Goal: Task Accomplishment & Management: Manage account settings

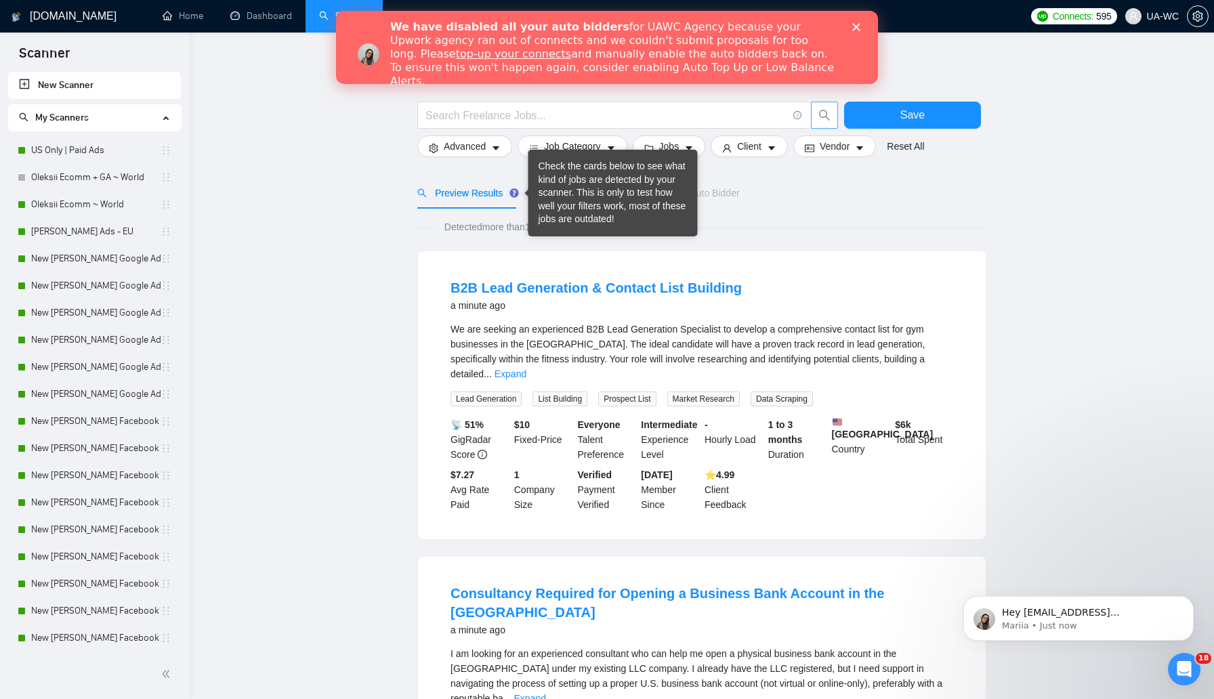
scroll to position [2, 0]
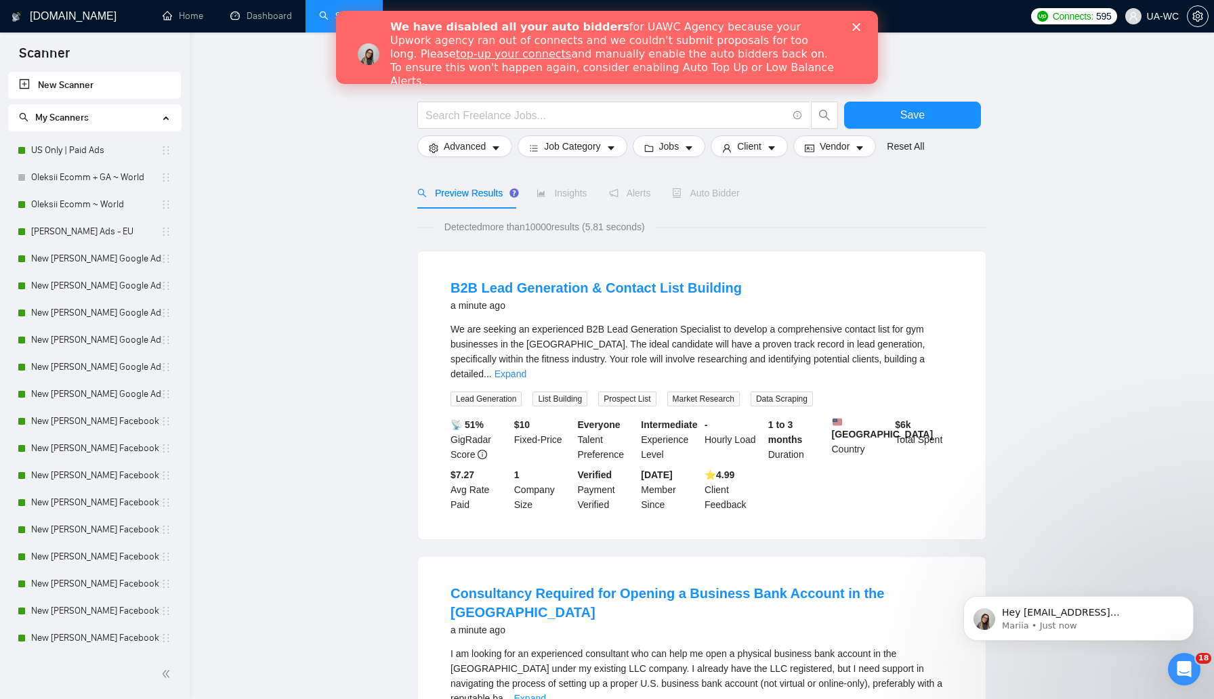
click at [856, 32] on div "We have disabled all your auto bidders for UAWC Agency because your Upwork agen…" at bounding box center [623, 54] width 466 height 76
click at [858, 28] on polygon "Close" at bounding box center [856, 27] width 8 height 8
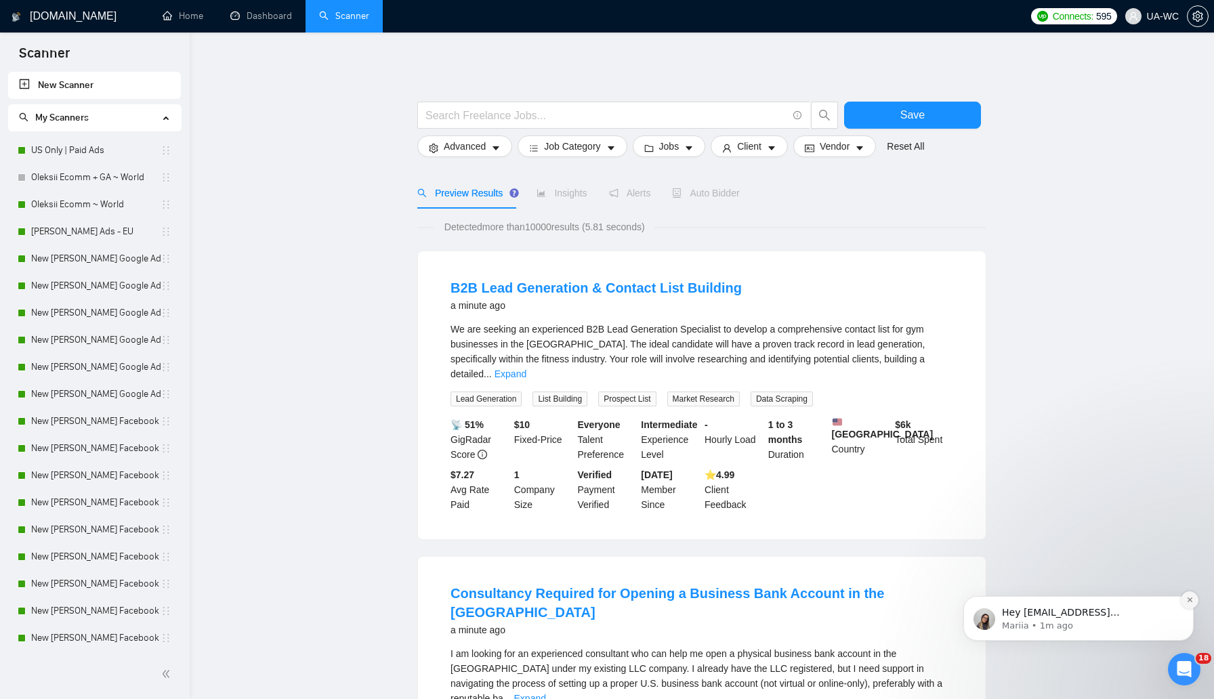
click at [1189, 602] on icon "Dismiss notification" at bounding box center [1189, 599] width 7 height 7
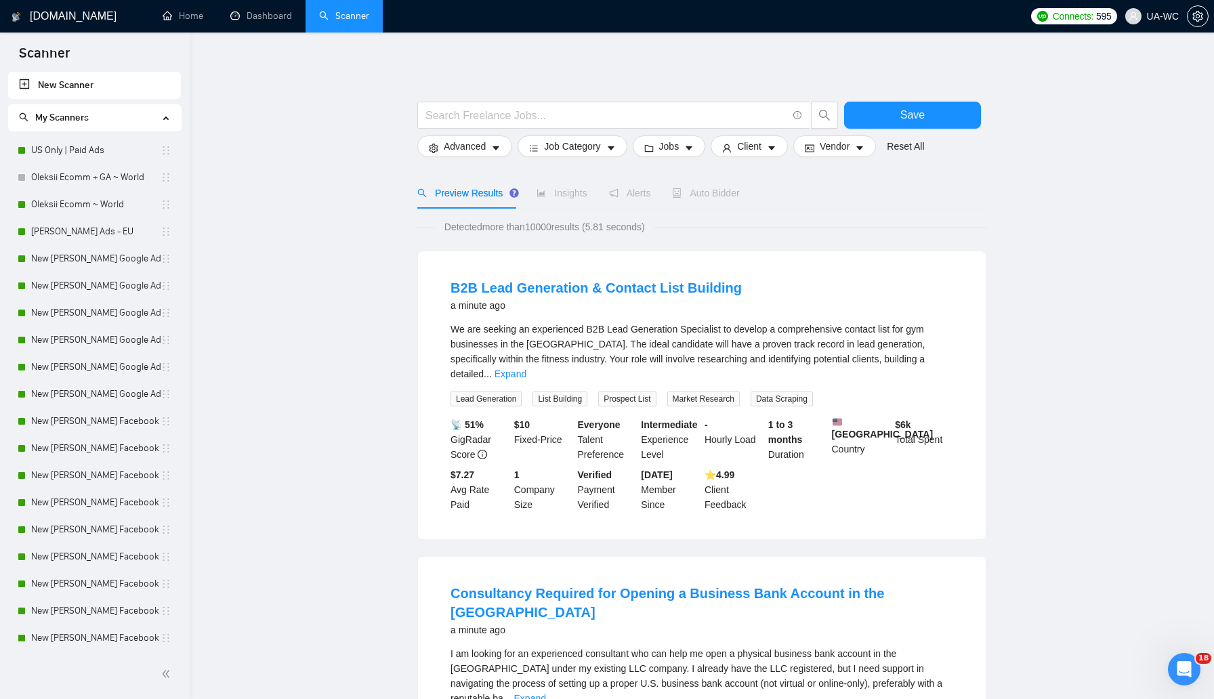
click at [108, 152] on link "US Only | Paid Ads" at bounding box center [95, 150] width 129 height 27
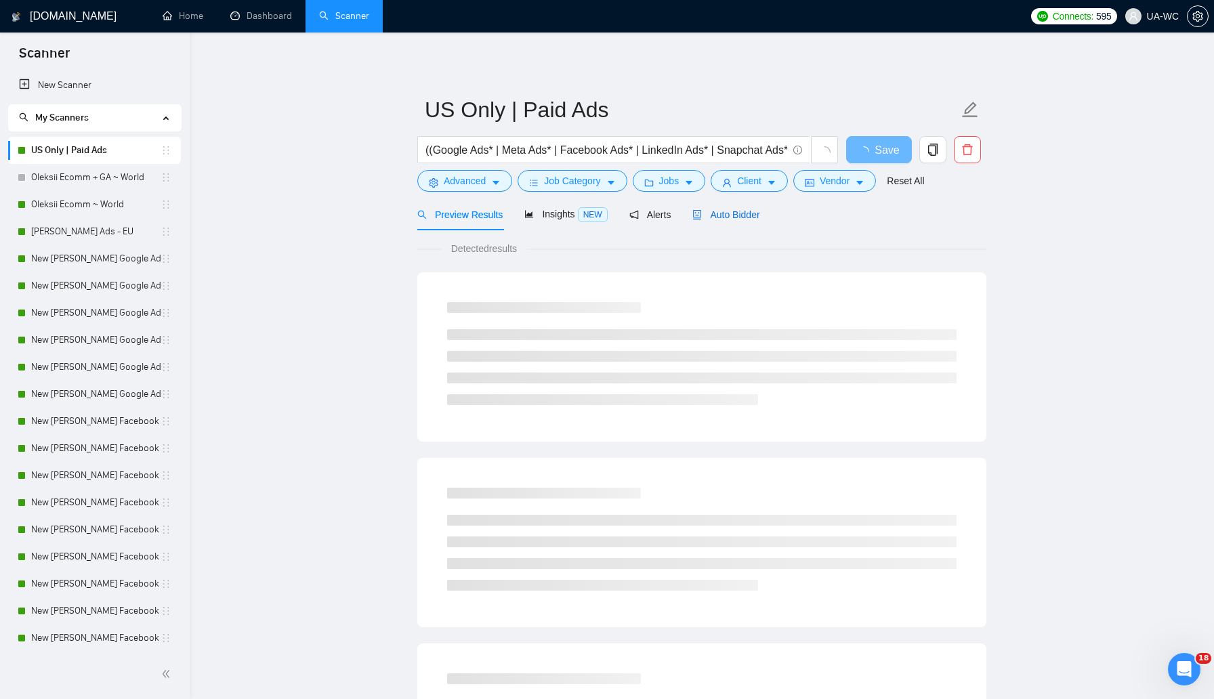
click at [747, 212] on span "Auto Bidder" at bounding box center [725, 214] width 67 height 11
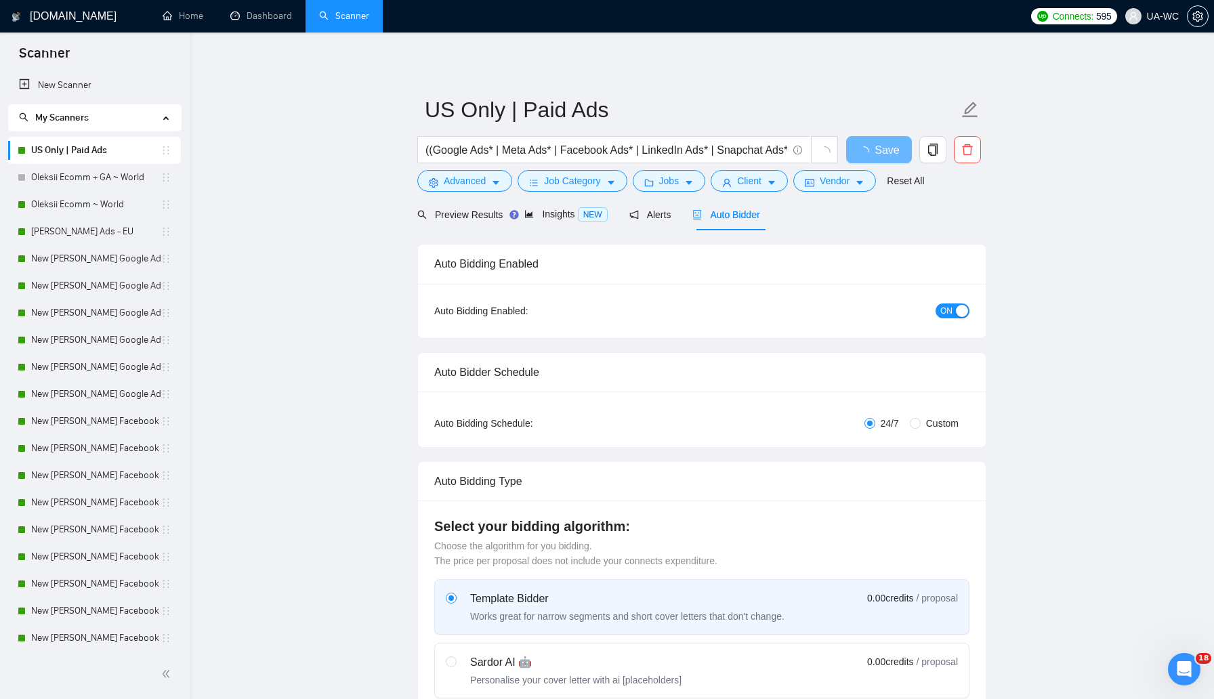
click at [945, 305] on span "ON" at bounding box center [946, 311] width 12 height 15
click at [874, 152] on span "Save" at bounding box center [879, 150] width 24 height 17
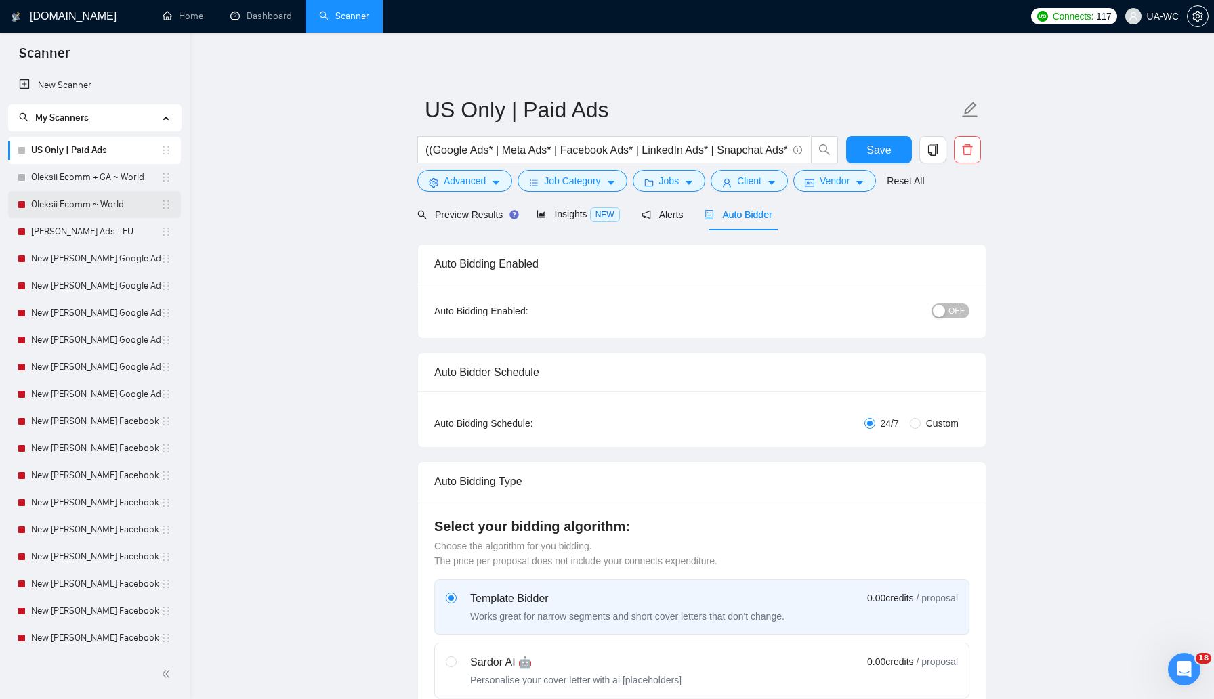
click at [104, 207] on link "Oleksii Ecomm ~ World" at bounding box center [95, 204] width 129 height 27
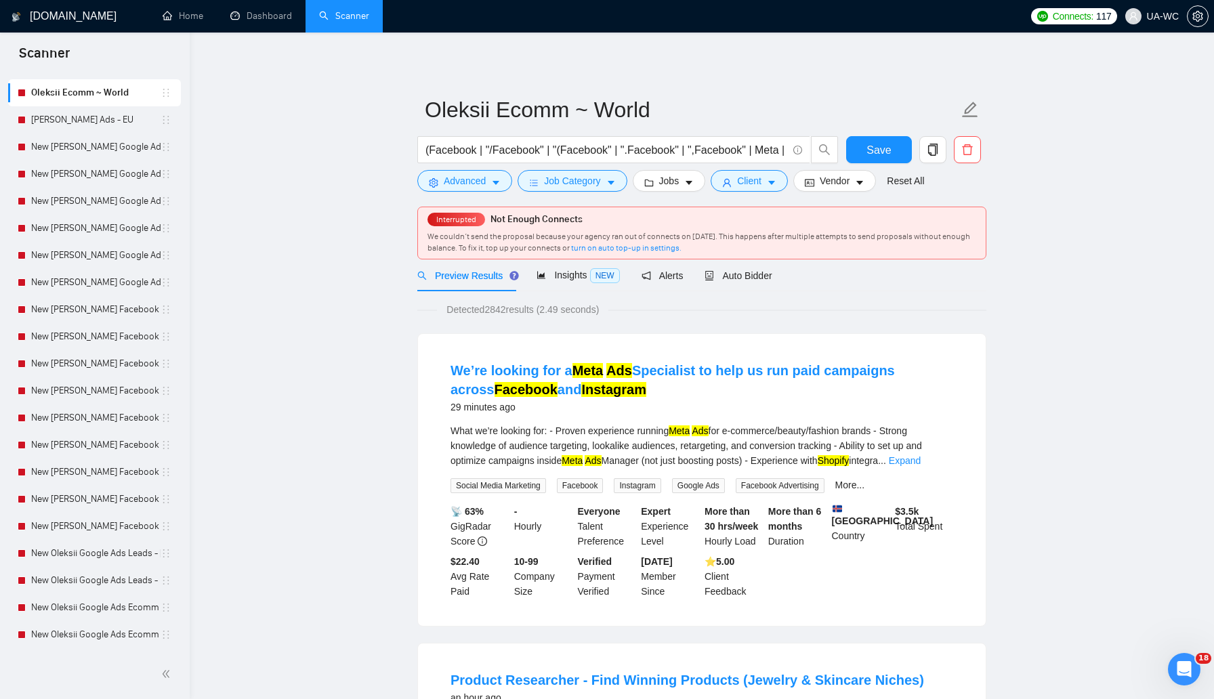
scroll to position [93, 0]
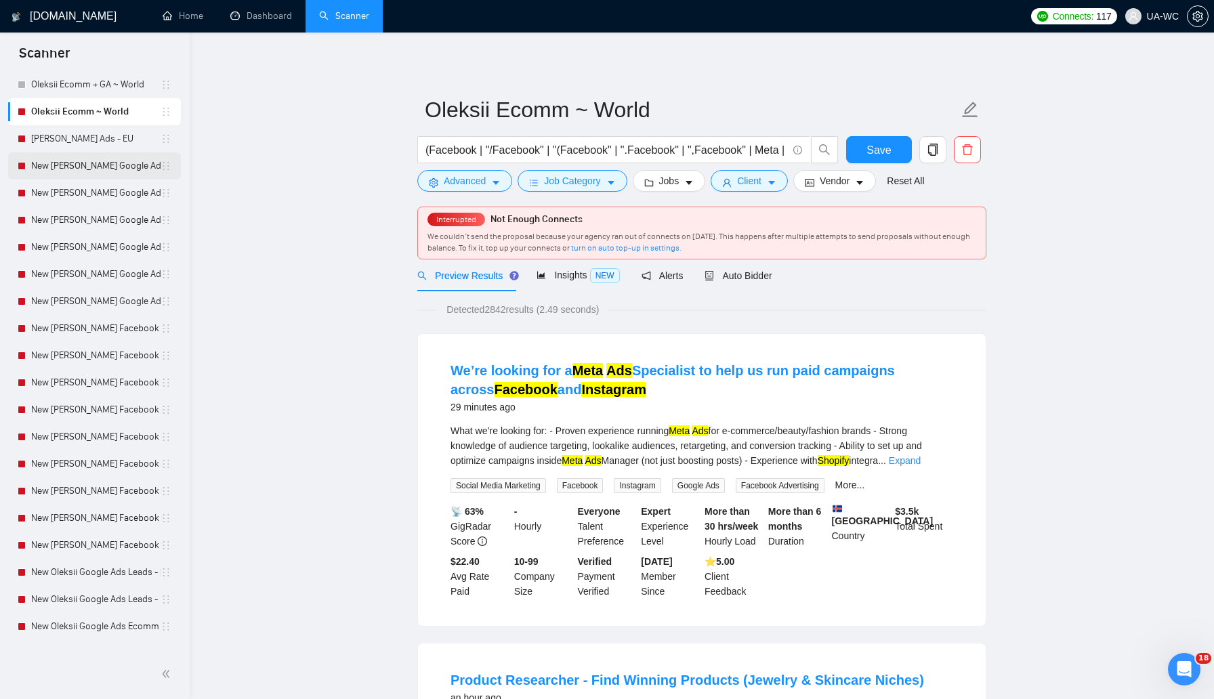
click at [102, 170] on link "New [PERSON_NAME] Google Ads - EU+CH ex Nordic" at bounding box center [95, 165] width 129 height 27
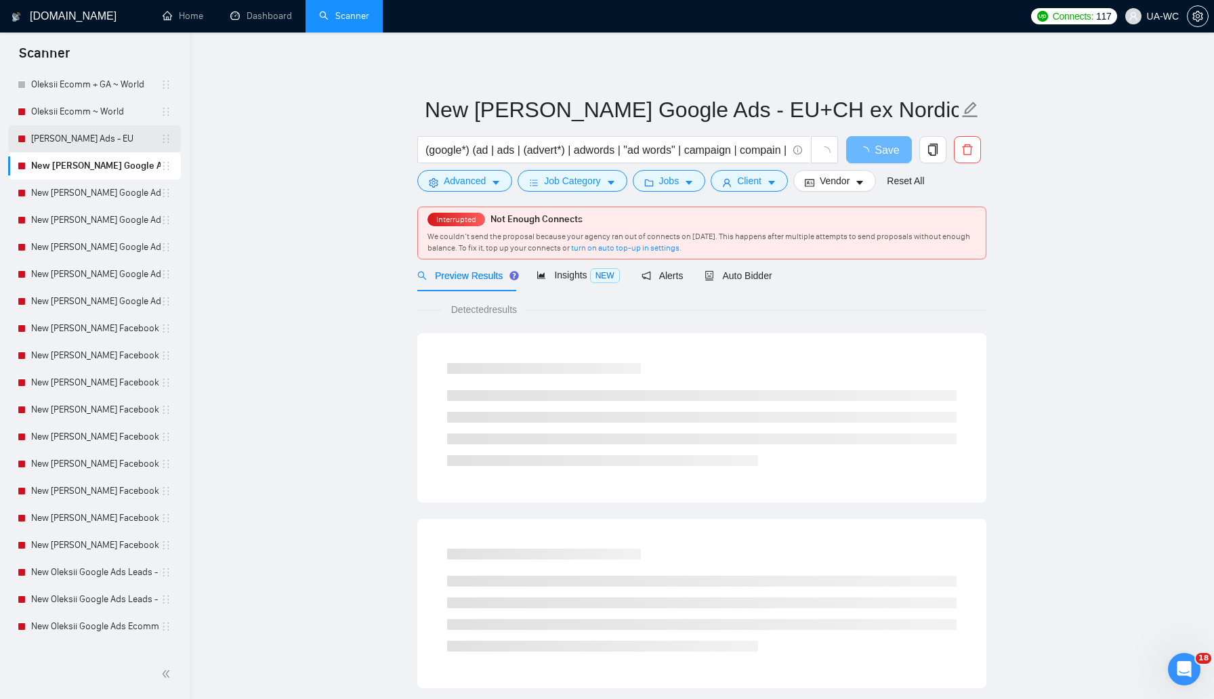
click at [112, 133] on link "[PERSON_NAME] Ads - EU" at bounding box center [95, 138] width 129 height 27
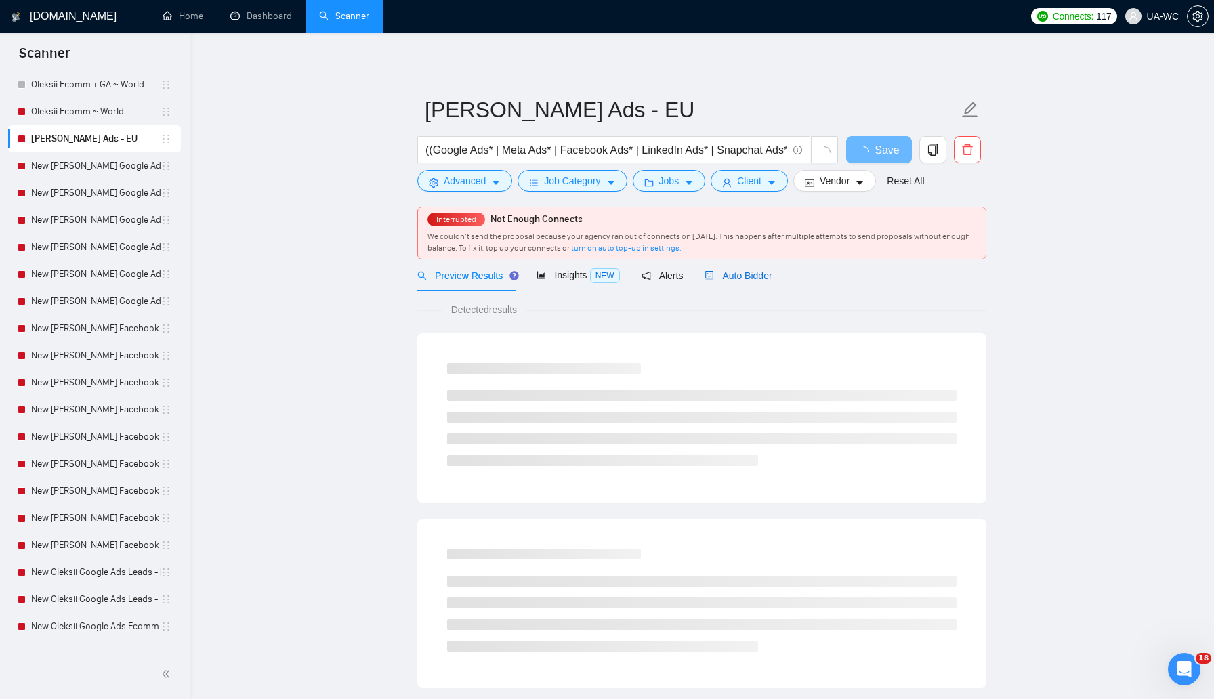
click at [741, 281] on span "Auto Bidder" at bounding box center [738, 275] width 67 height 11
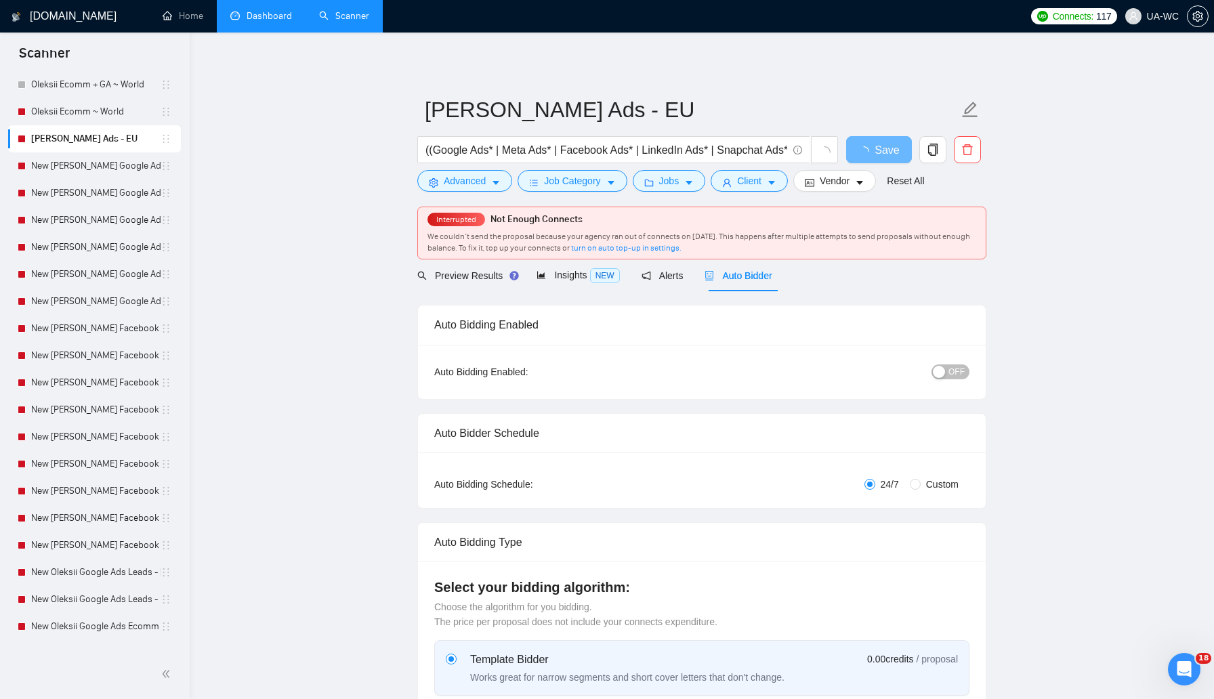
click at [267, 31] on li "Dashboard" at bounding box center [261, 16] width 89 height 33
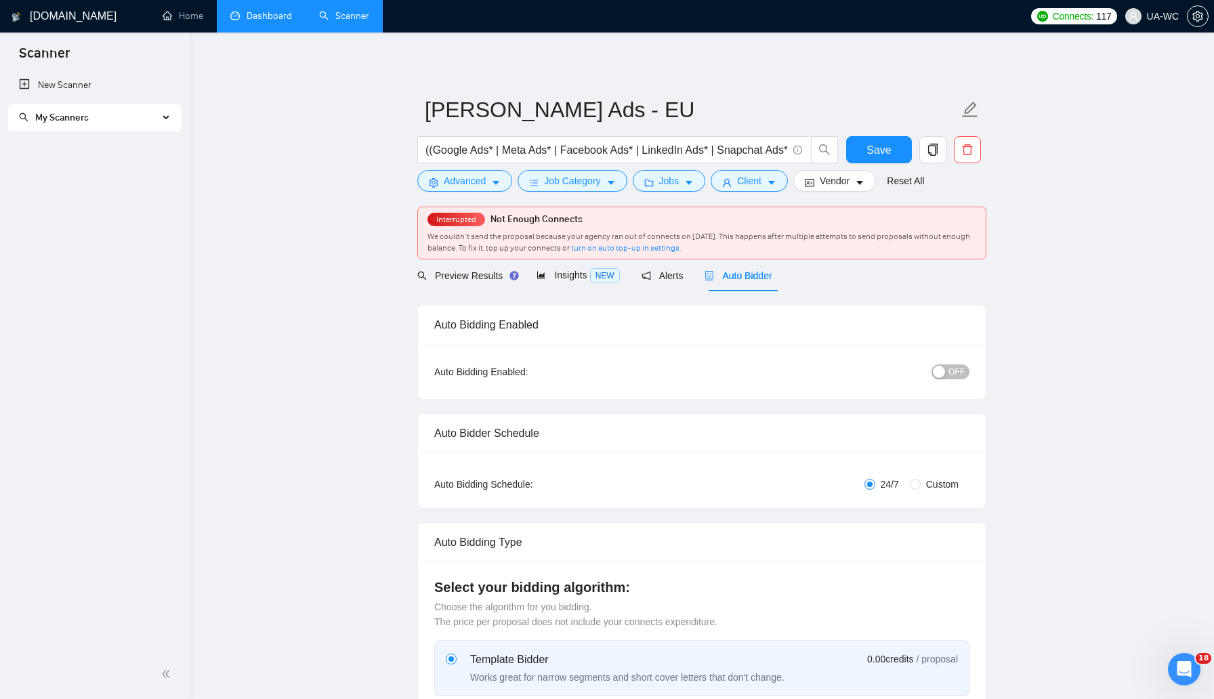
click at [270, 17] on link "Dashboard" at bounding box center [261, 16] width 62 height 12
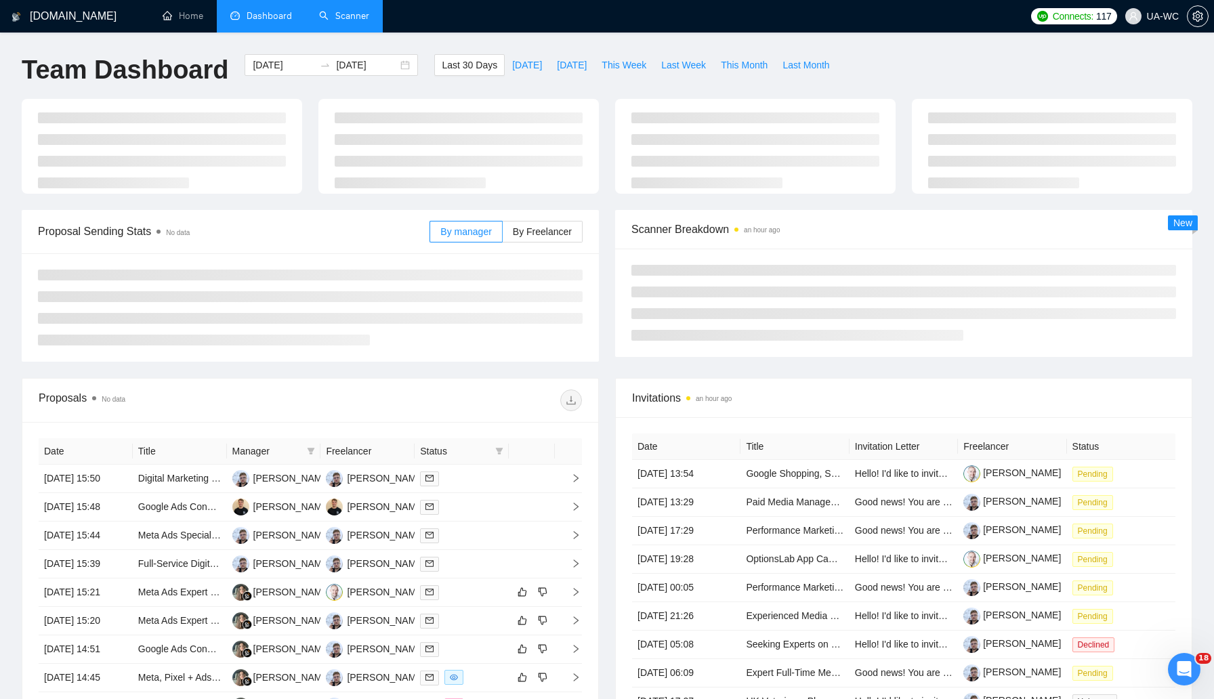
click at [353, 17] on link "Scanner" at bounding box center [344, 16] width 50 height 12
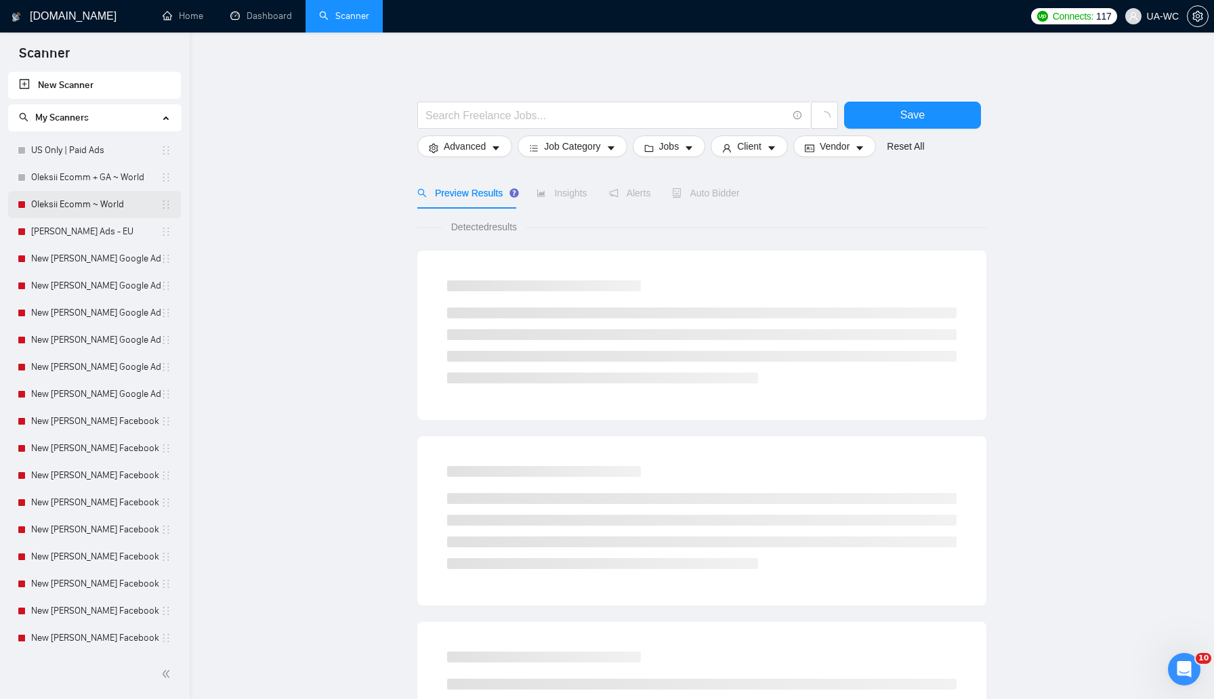
click at [62, 203] on link "Oleksii Ecomm ~ World" at bounding box center [95, 204] width 129 height 27
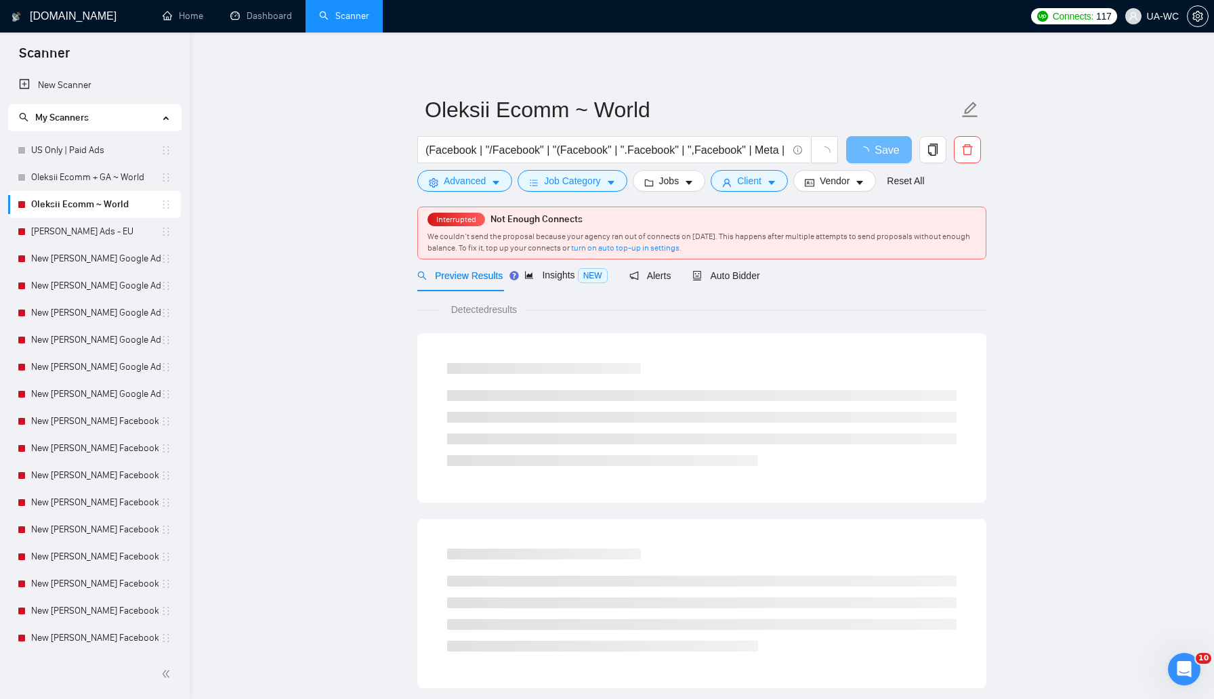
click at [457, 220] on span "Interrupted" at bounding box center [456, 219] width 48 height 9
click at [732, 272] on span "Auto Bidder" at bounding box center [738, 275] width 67 height 11
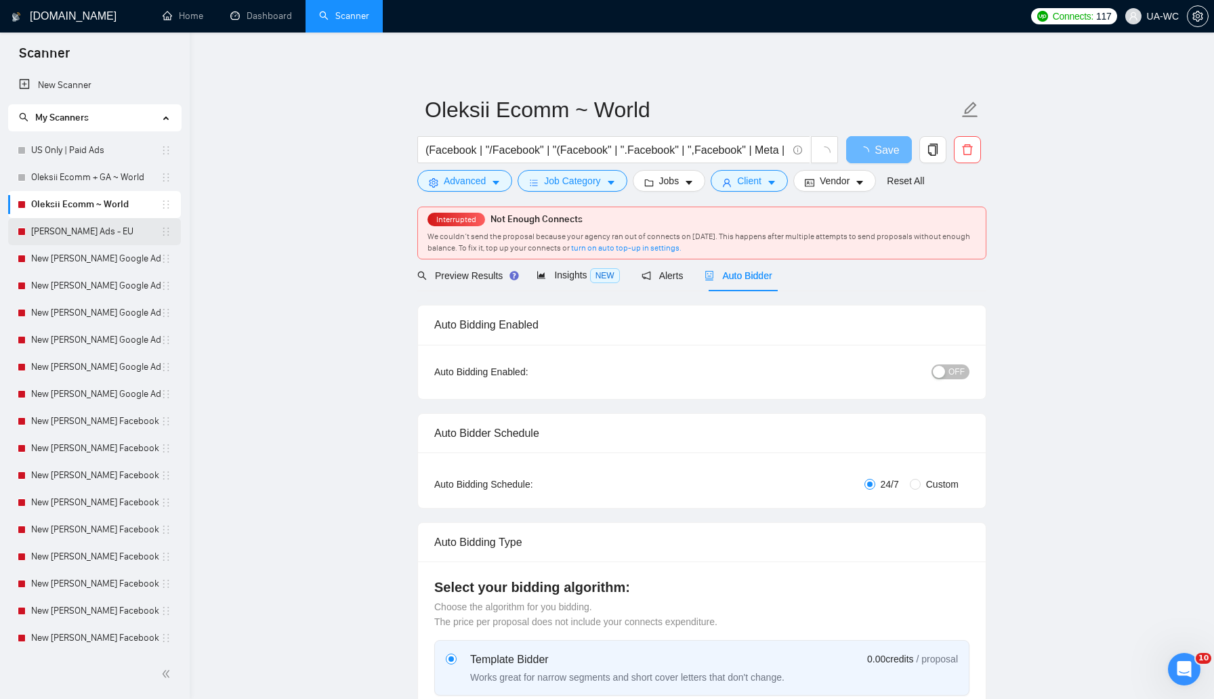
click at [66, 232] on link "[PERSON_NAME] Ads - EU" at bounding box center [95, 231] width 129 height 27
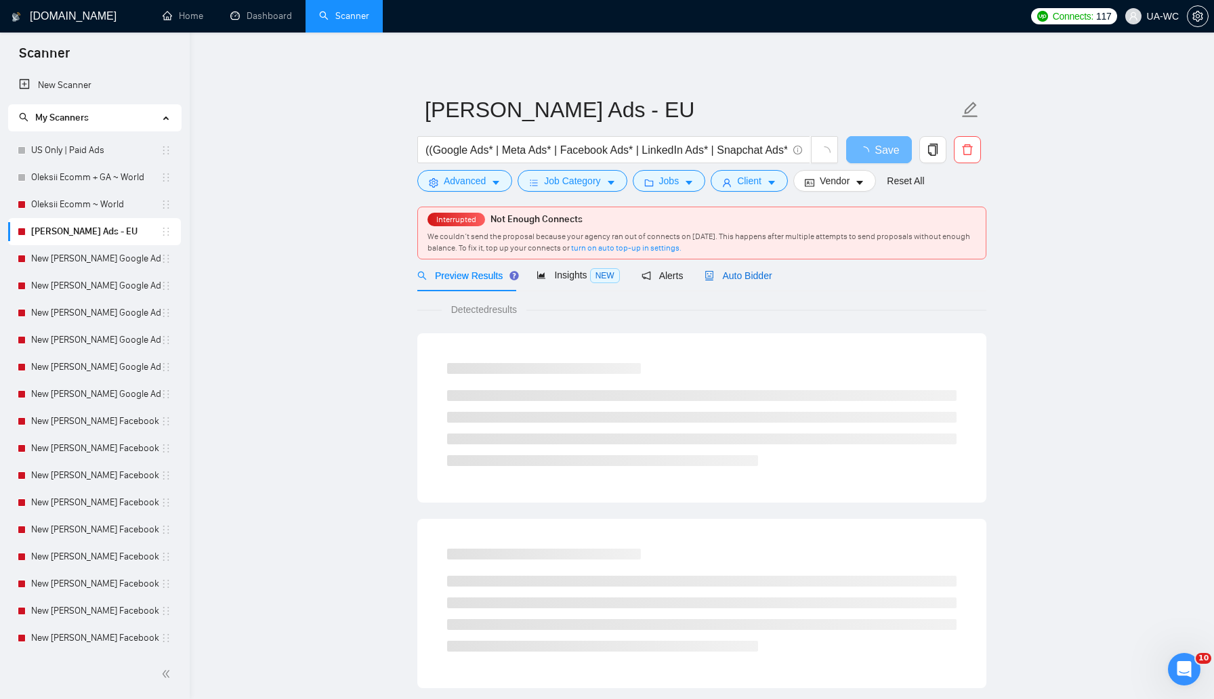
click at [747, 281] on span "Auto Bidder" at bounding box center [738, 275] width 67 height 11
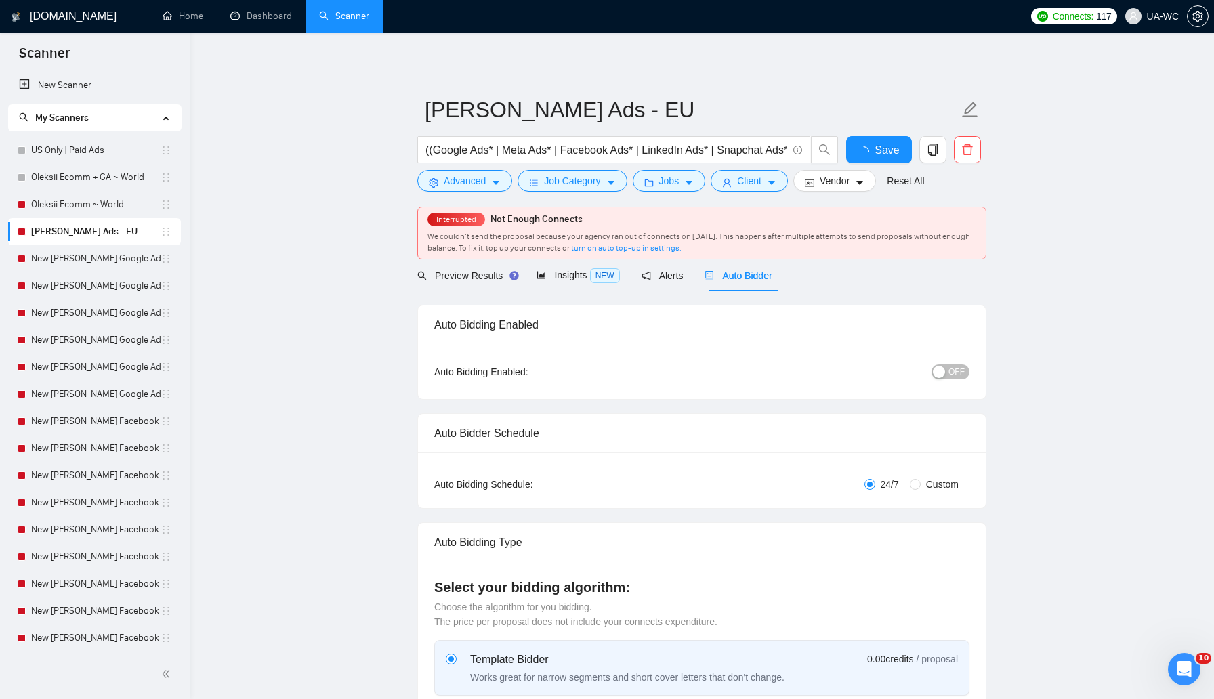
click at [940, 366] on div "button" at bounding box center [939, 372] width 12 height 12
click at [946, 371] on span "ON" at bounding box center [946, 372] width 12 height 15
click at [242, 18] on link "Dashboard" at bounding box center [261, 16] width 62 height 12
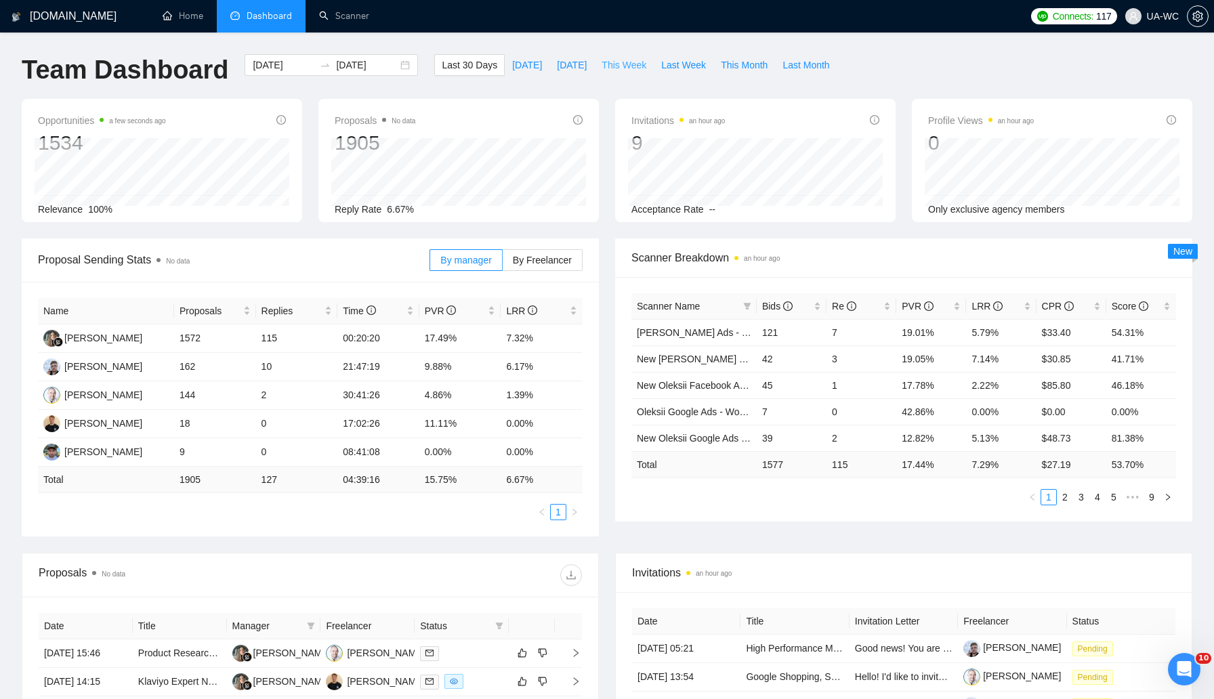
click at [629, 75] on button "This Week" at bounding box center [624, 65] width 60 height 22
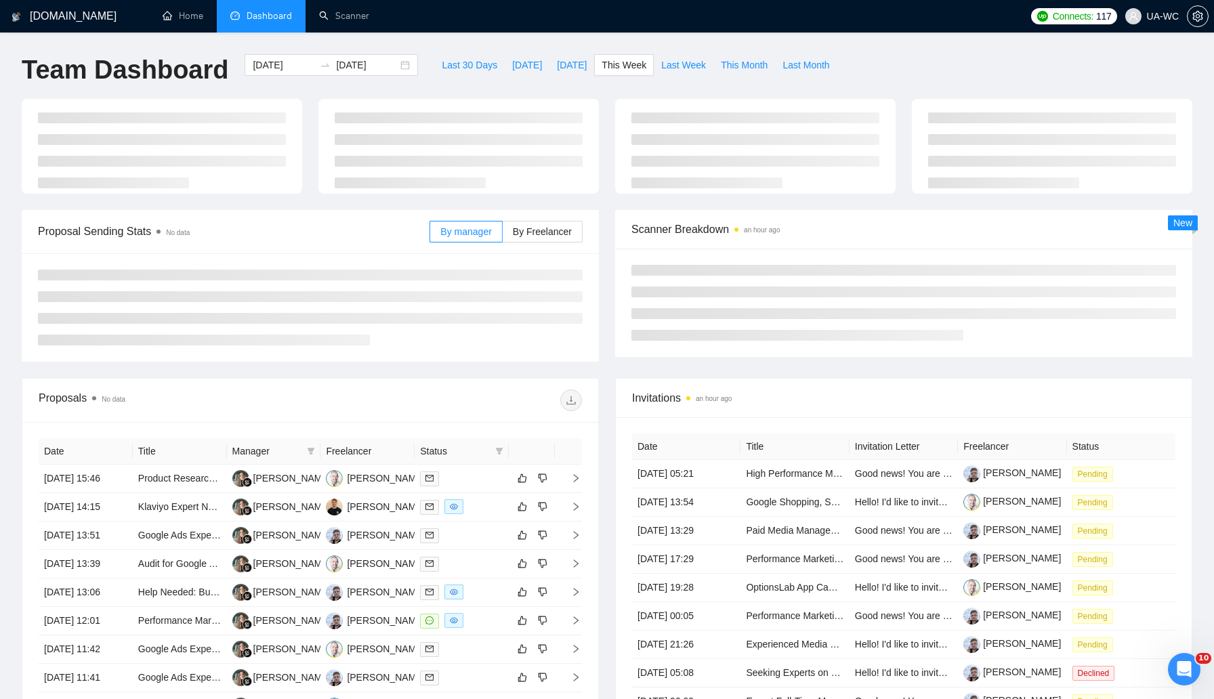
type input "2025-08-18"
type input "2025-08-24"
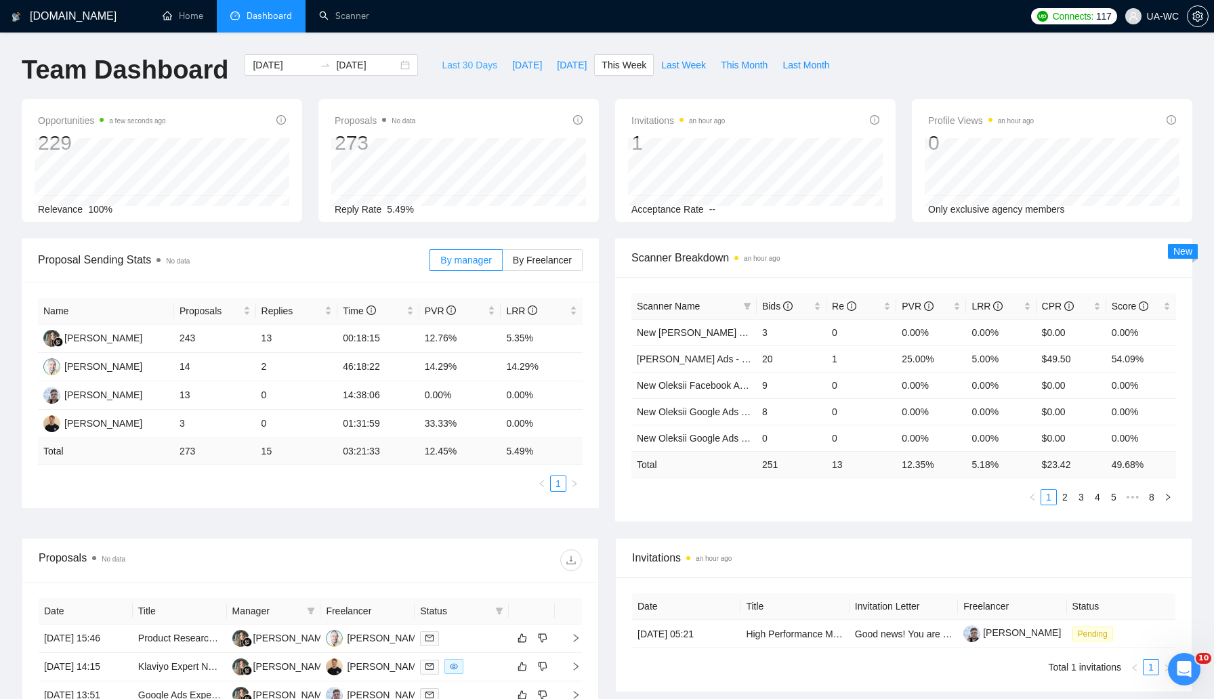
click at [453, 64] on span "Last 30 Days" at bounding box center [470, 65] width 56 height 15
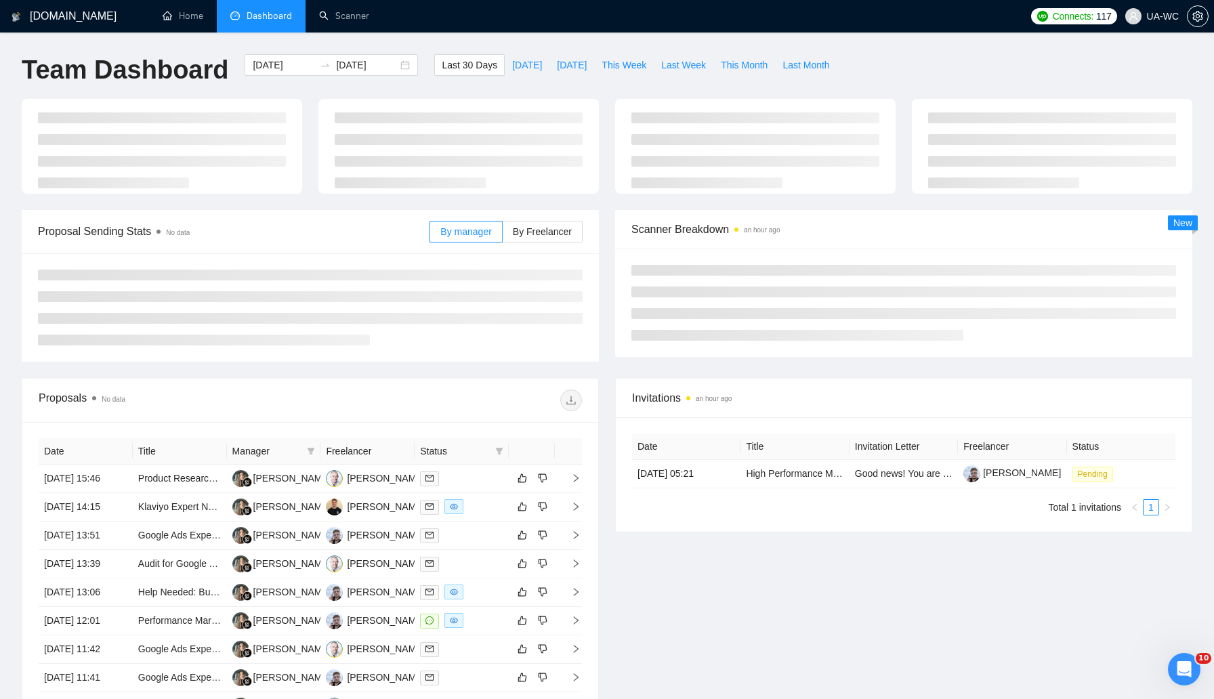
type input "[DATE]"
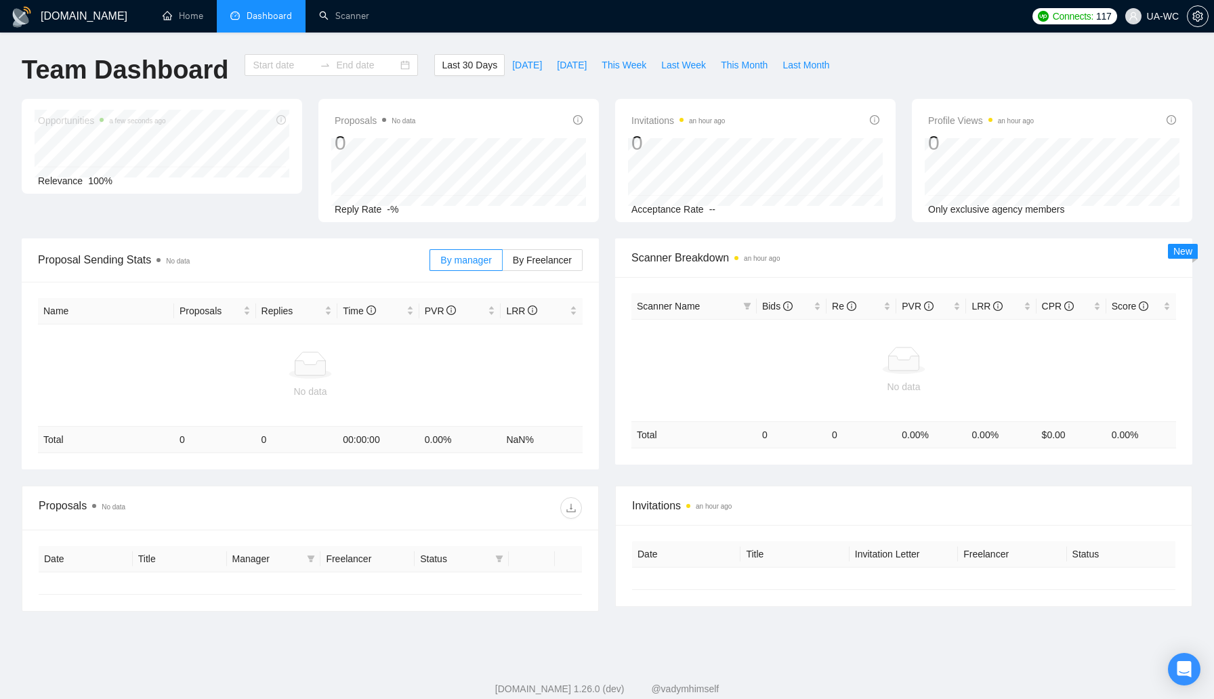
type input "[DATE]"
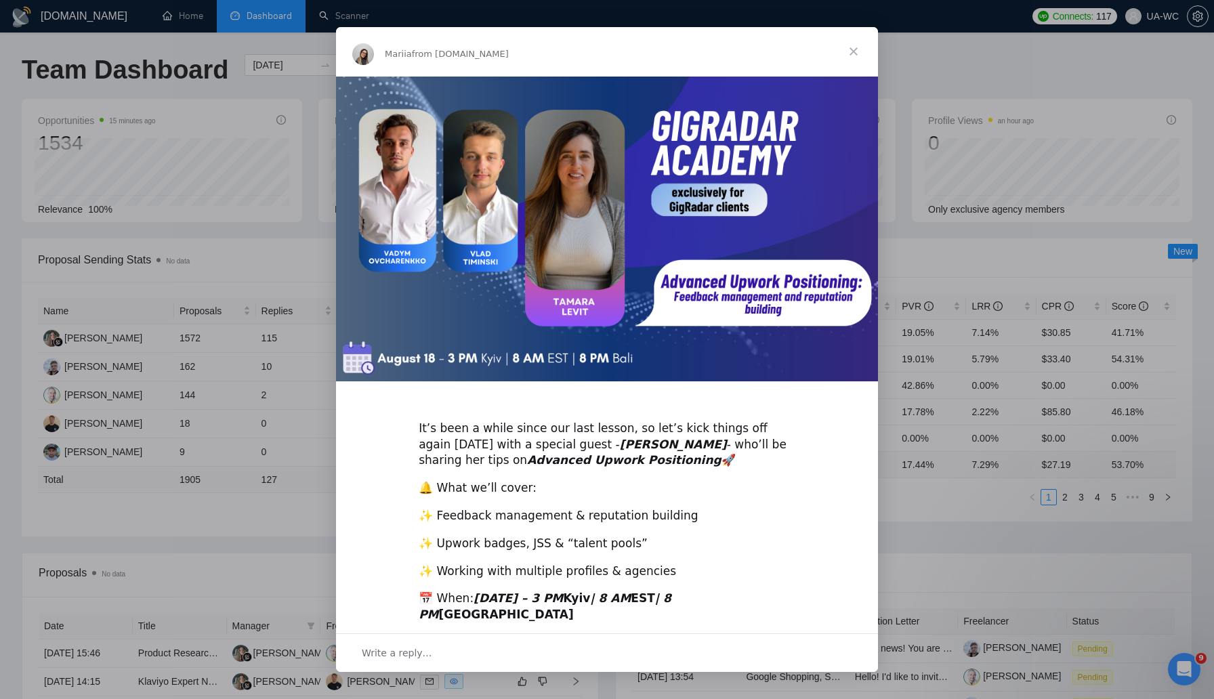
click at [850, 47] on span "Close" at bounding box center [853, 51] width 49 height 49
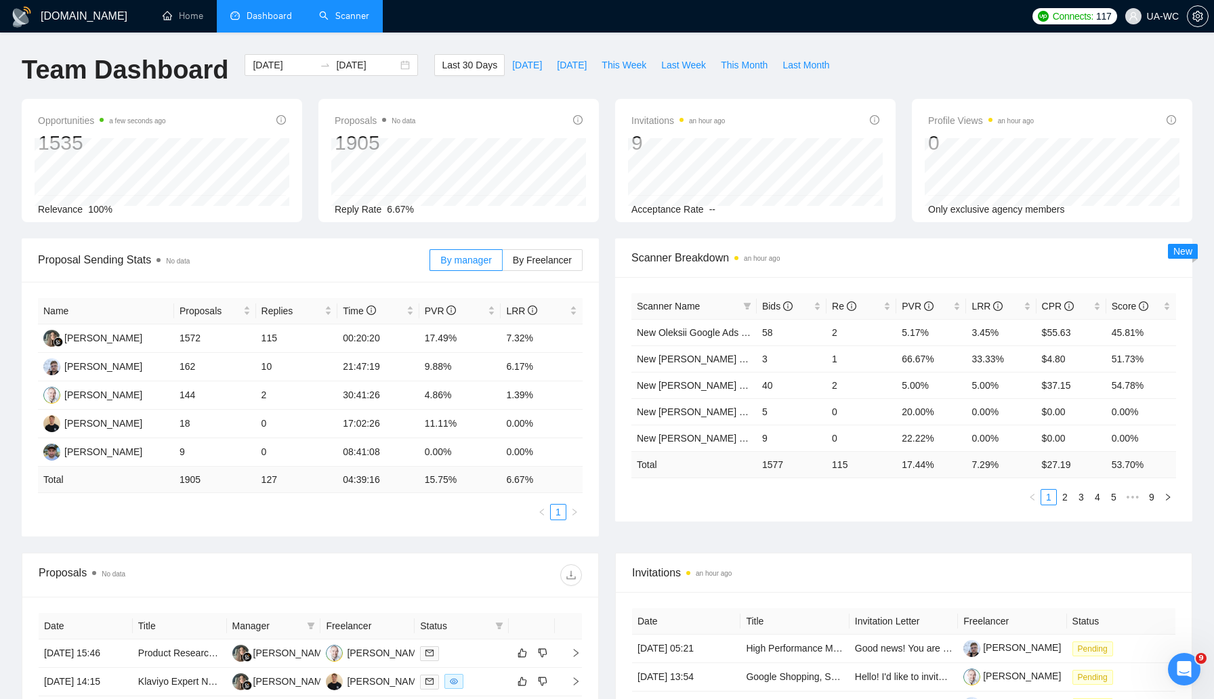
click at [345, 22] on link "Scanner" at bounding box center [344, 16] width 50 height 12
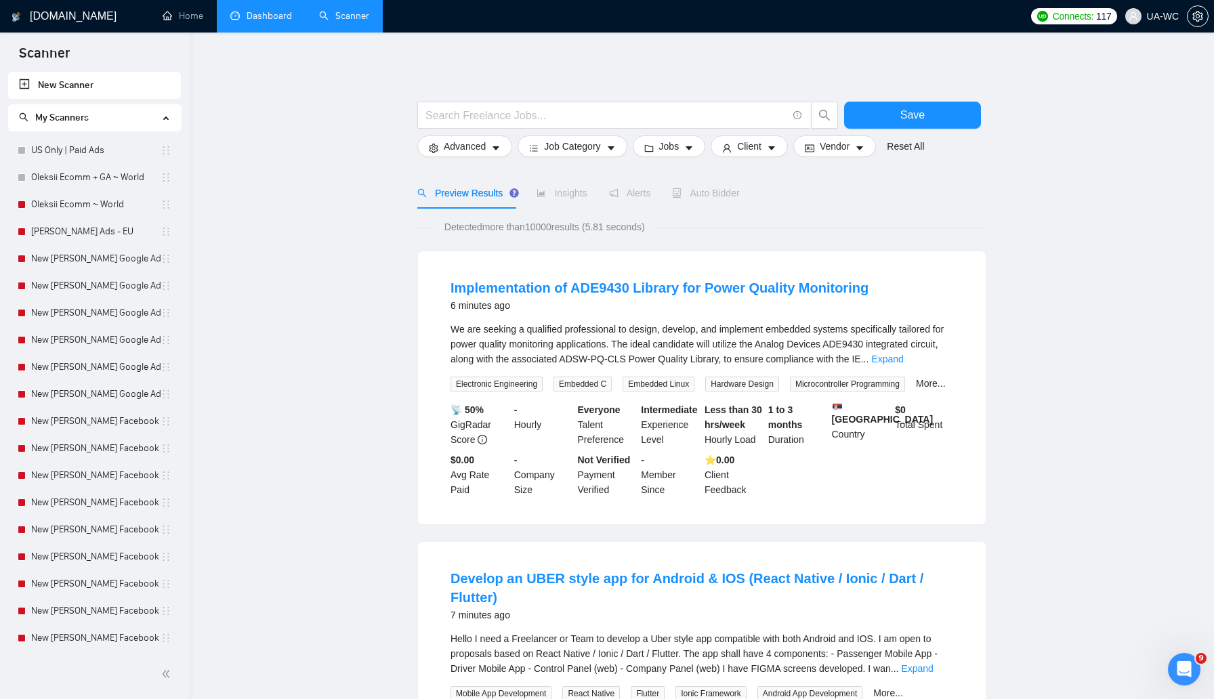
click at [279, 22] on link "Dashboard" at bounding box center [261, 16] width 62 height 12
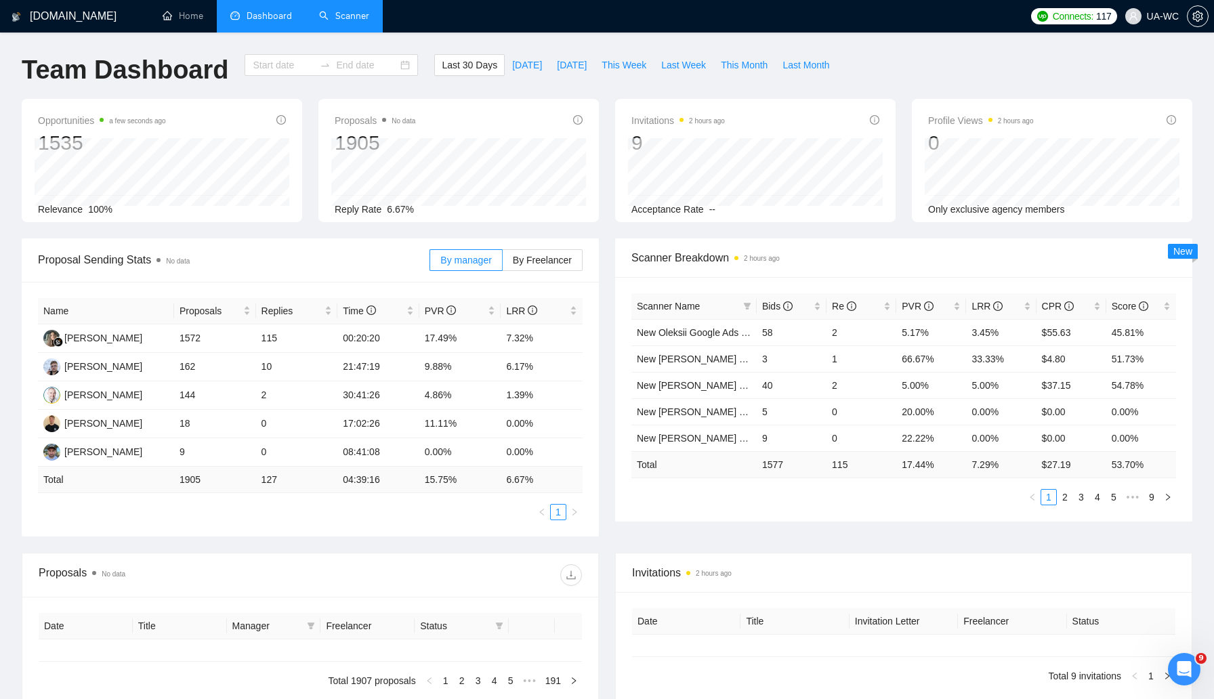
type input "[DATE]"
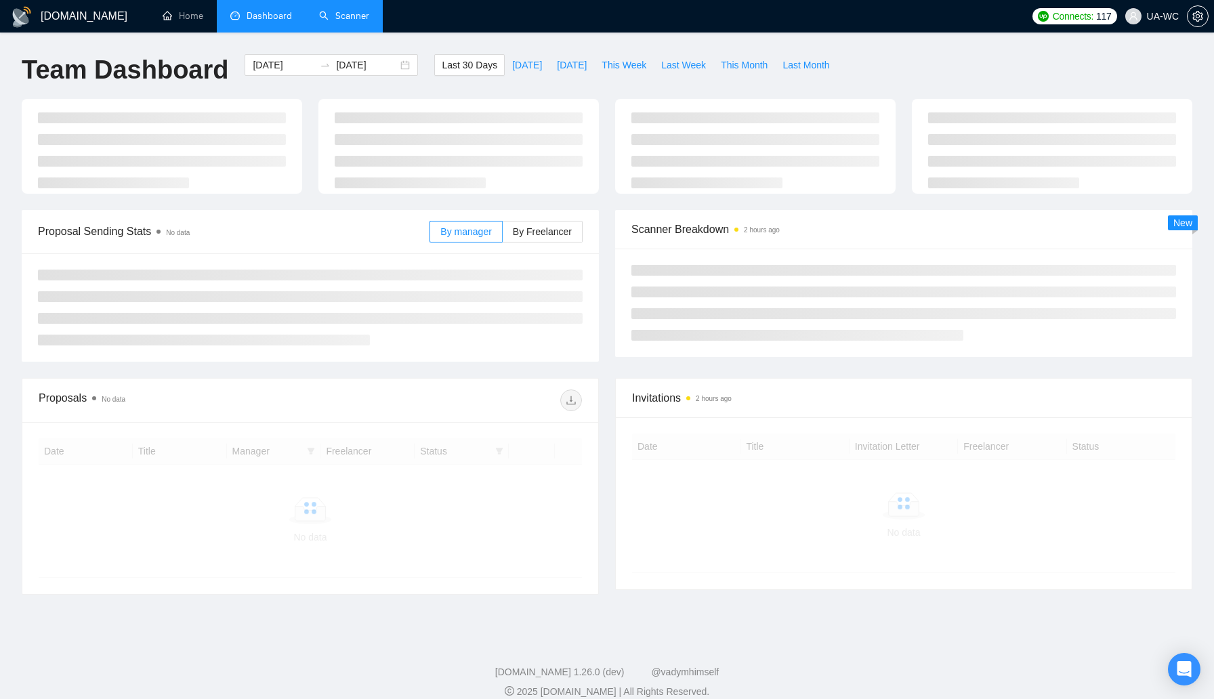
click at [350, 21] on link "Scanner" at bounding box center [344, 16] width 50 height 12
